Goal: Task Accomplishment & Management: Use online tool/utility

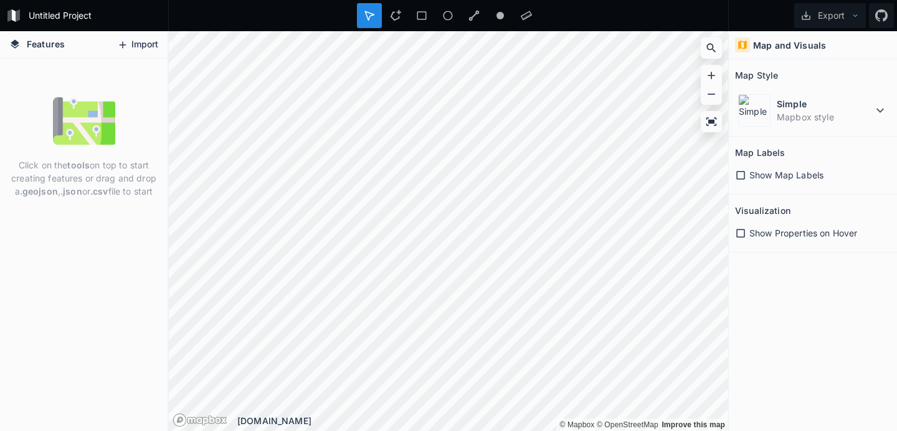
click at [131, 49] on button "Import" at bounding box center [138, 45] width 54 height 20
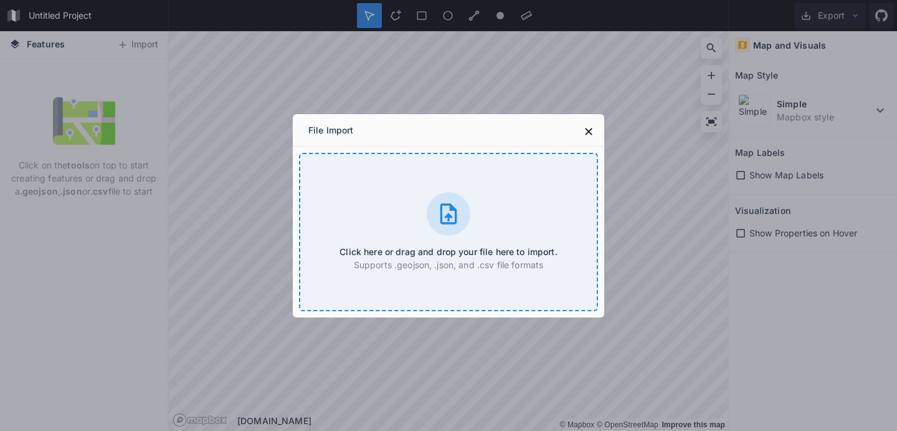
click at [488, 250] on h4 "Click here or drag and drop your file here to import." at bounding box center [448, 251] width 217 height 13
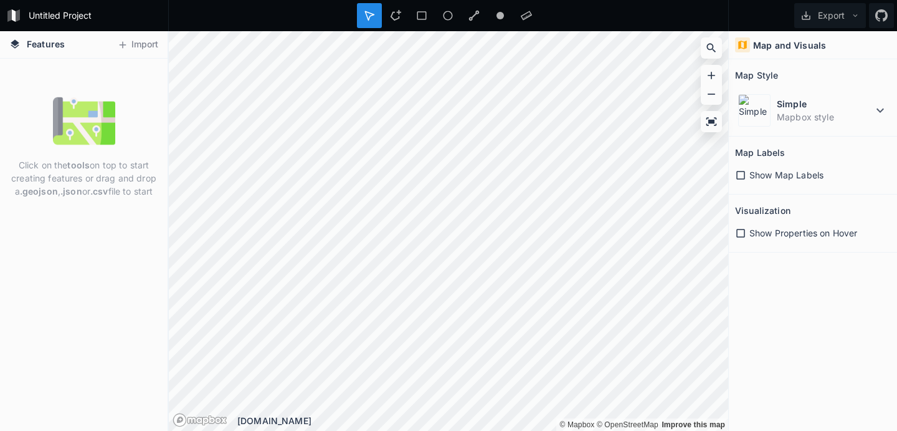
click at [96, 115] on img at bounding box center [84, 121] width 62 height 62
click at [133, 90] on div "Click on the tools on top to start creating features or drag and drop a .geojso…" at bounding box center [84, 147] width 168 height 114
click at [41, 44] on span "Features" at bounding box center [46, 43] width 38 height 13
click at [788, 105] on dt "Simple" at bounding box center [825, 103] width 96 height 13
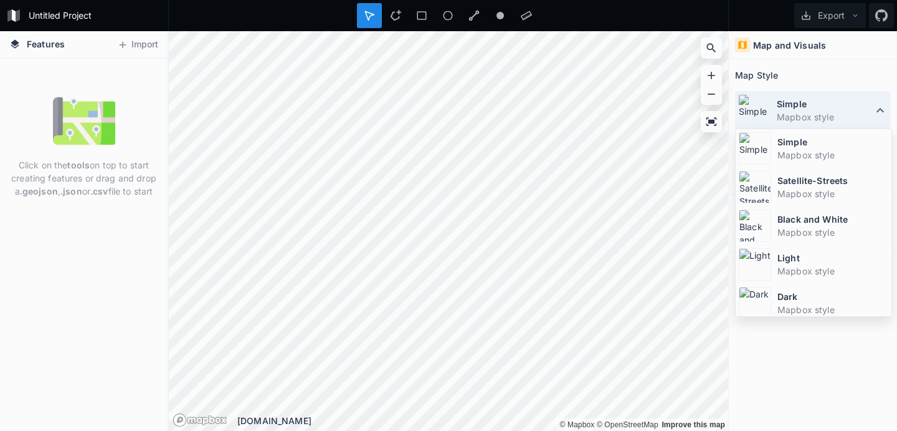
click at [788, 105] on dt "Simple" at bounding box center [825, 103] width 96 height 13
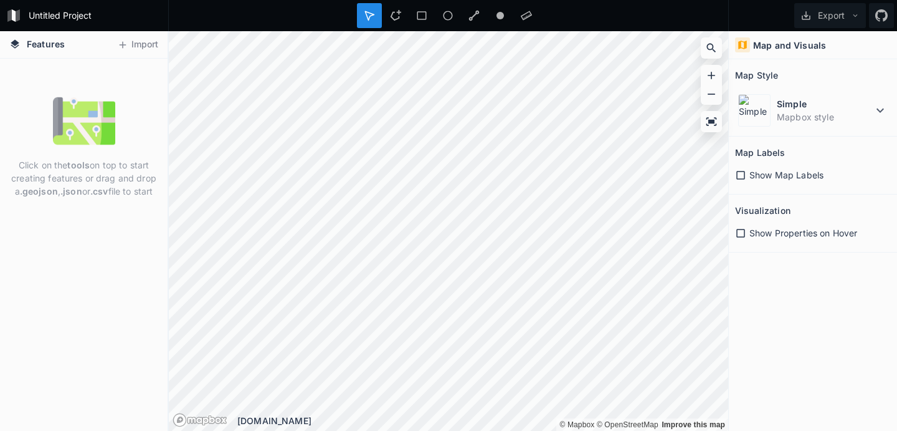
click at [765, 169] on span "Show Map Labels" at bounding box center [787, 174] width 74 height 13
click at [117, 136] on div "Click on the tools on top to start creating features or drag and drop a .geojso…" at bounding box center [84, 147] width 168 height 114
click at [56, 47] on span "Features" at bounding box center [46, 43] width 38 height 13
click at [153, 47] on button "Import" at bounding box center [138, 45] width 54 height 20
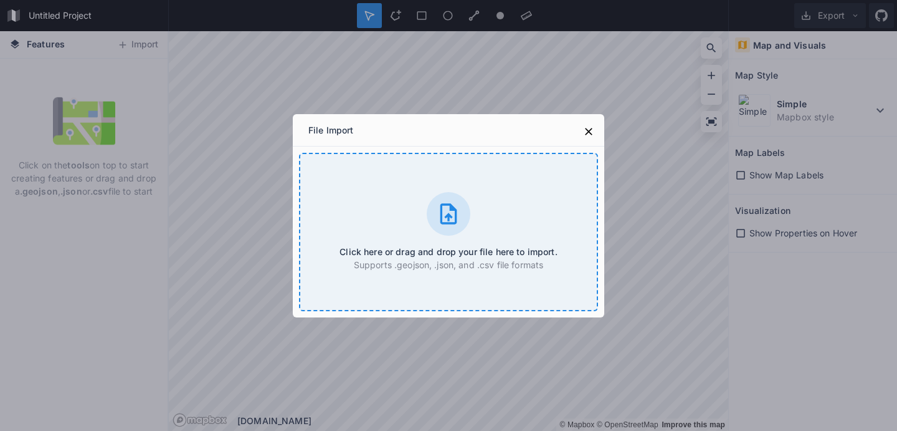
click at [383, 202] on div "Click here or drag and drop your file here to import. Supports .geojson, .json,…" at bounding box center [448, 232] width 299 height 158
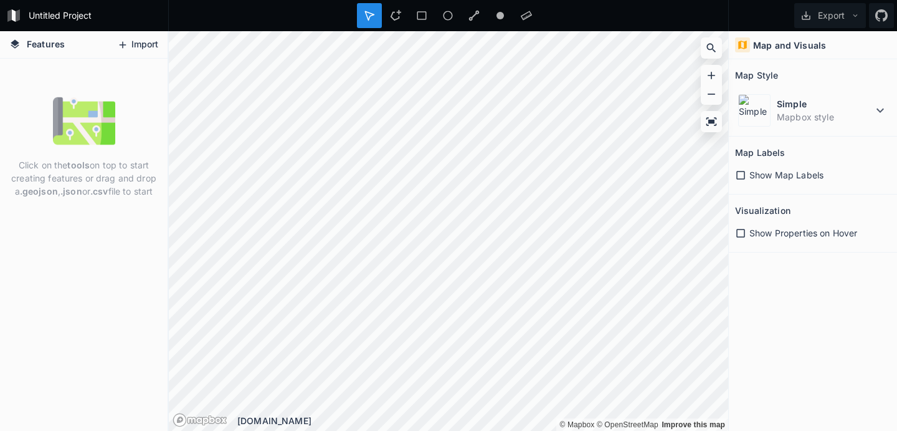
click at [145, 49] on button "Import" at bounding box center [138, 45] width 54 height 20
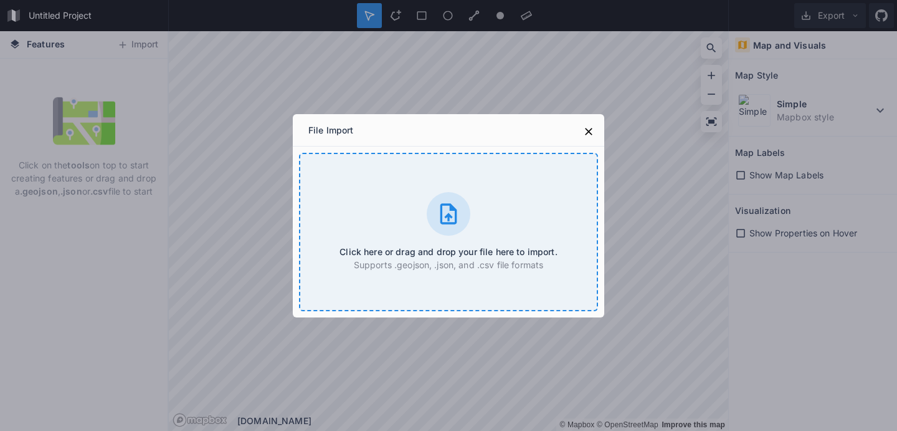
click at [457, 211] on icon at bounding box center [448, 213] width 25 height 25
